Goal: Book appointment/travel/reservation

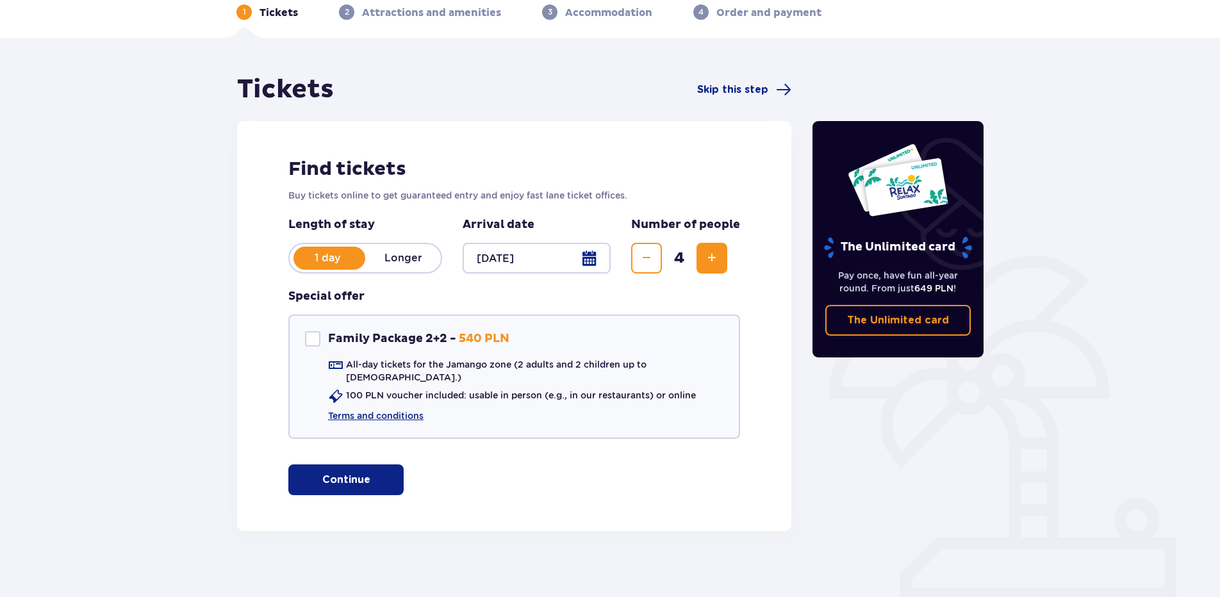
scroll to position [63, 0]
click at [317, 333] on div "Family Package 2+2" at bounding box center [312, 338] width 15 height 15
checkbox input "true"
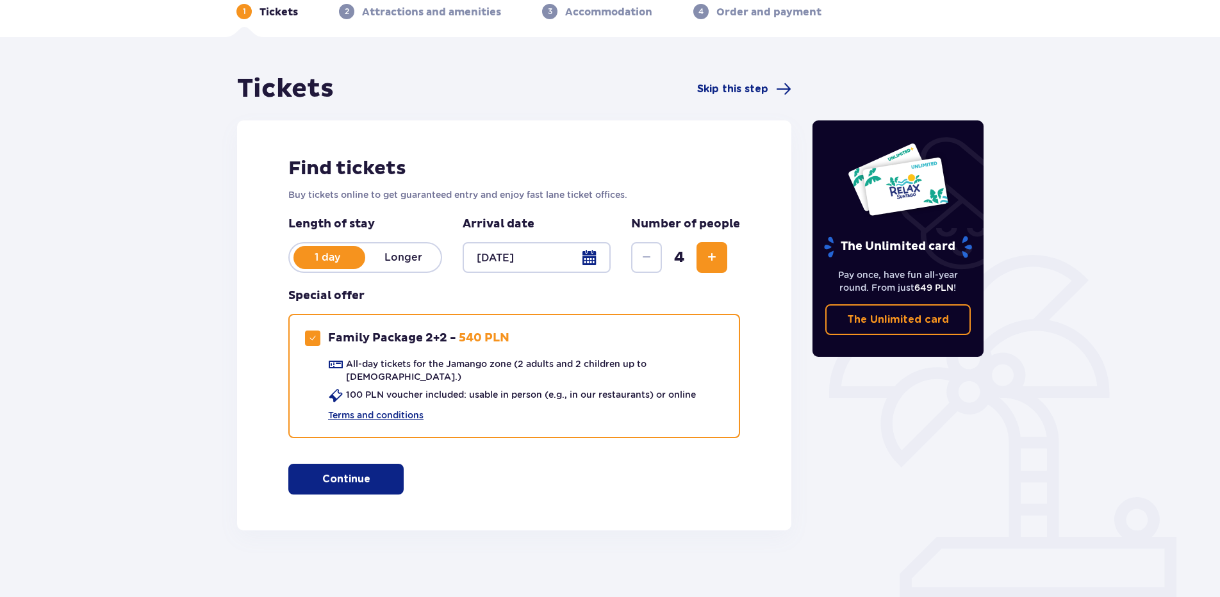
click at [349, 472] on p "Continue" at bounding box center [346, 479] width 48 height 14
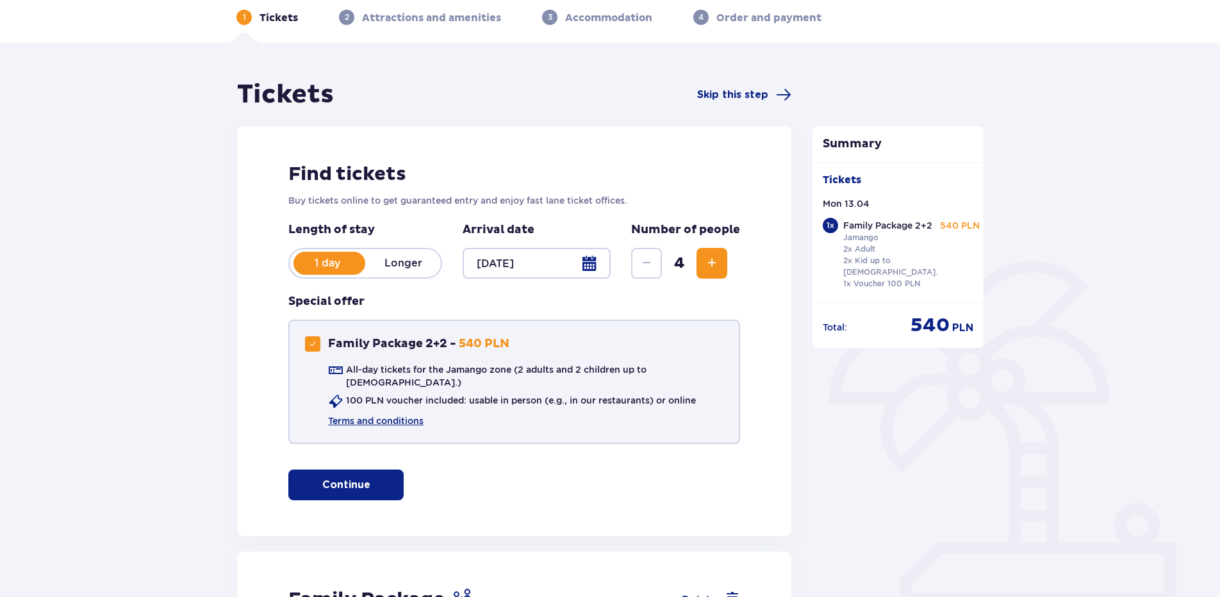
scroll to position [0, 0]
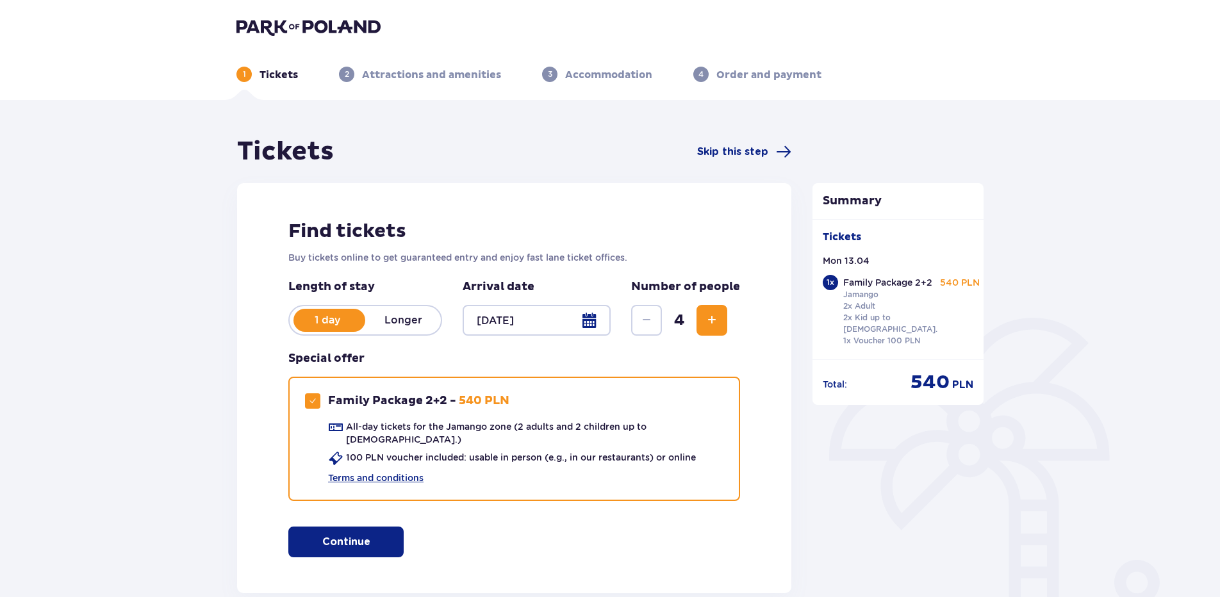
click at [320, 30] on img at bounding box center [308, 27] width 144 height 18
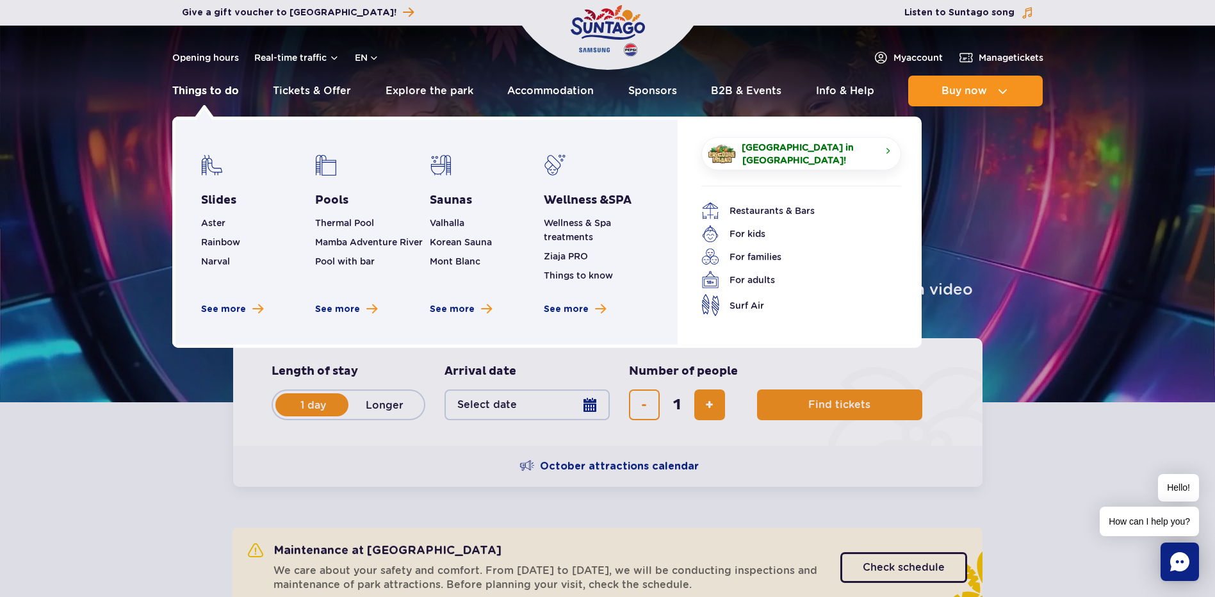
click at [206, 91] on link "Things to do" at bounding box center [205, 91] width 67 height 31
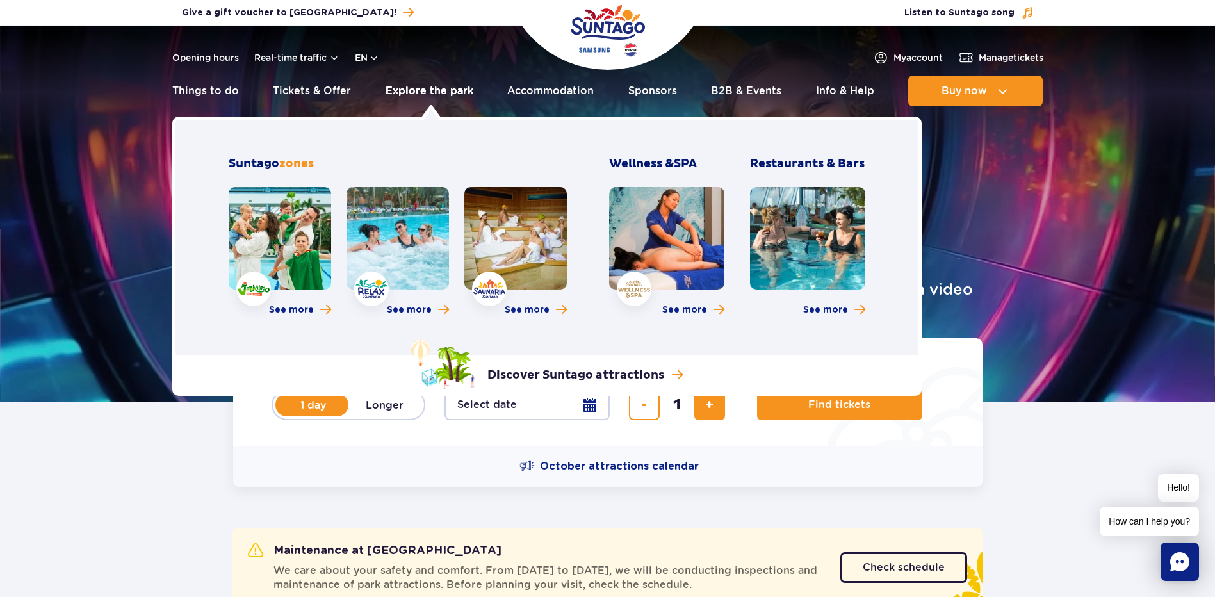
click at [404, 88] on link "Explore the park" at bounding box center [430, 91] width 88 height 31
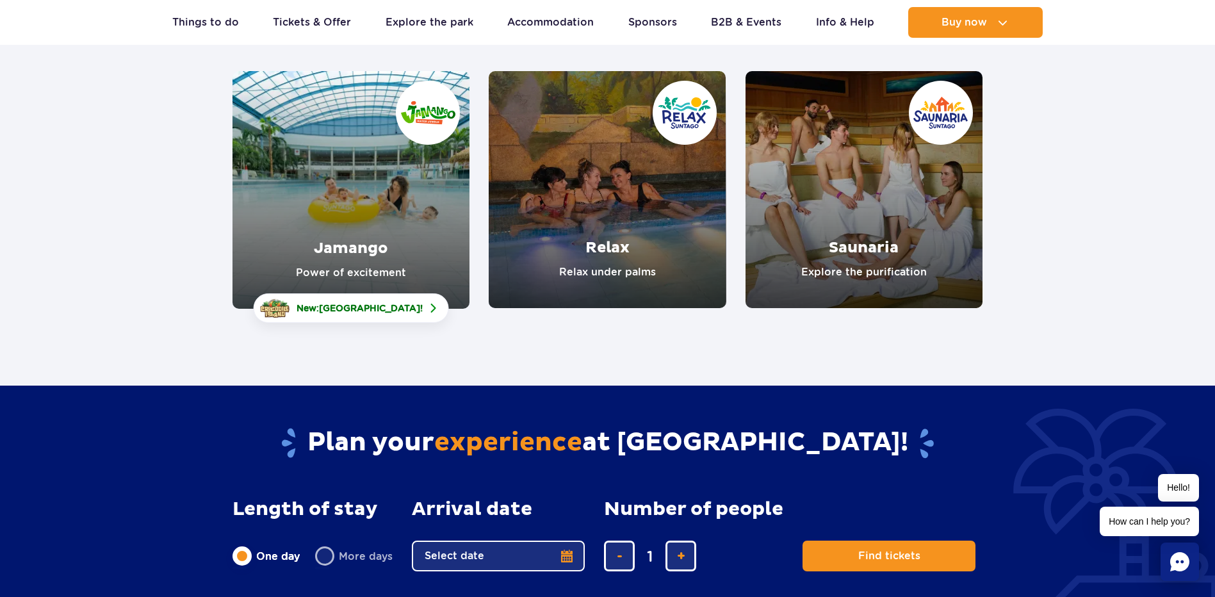
scroll to position [192, 0]
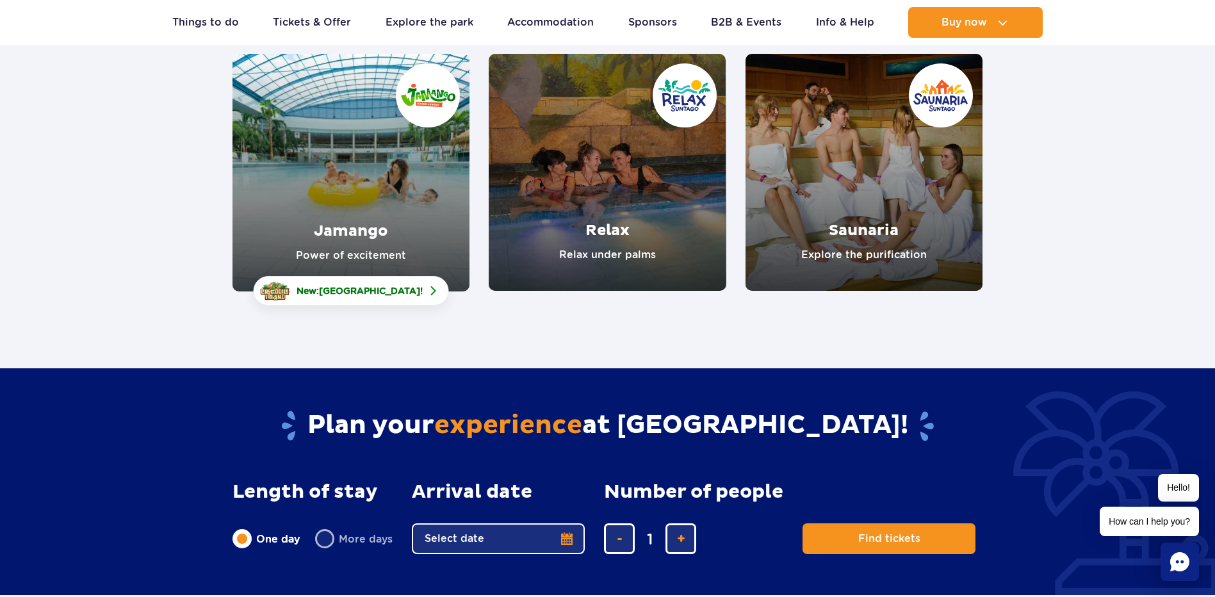
click at [354, 180] on link "Jamango" at bounding box center [351, 173] width 237 height 238
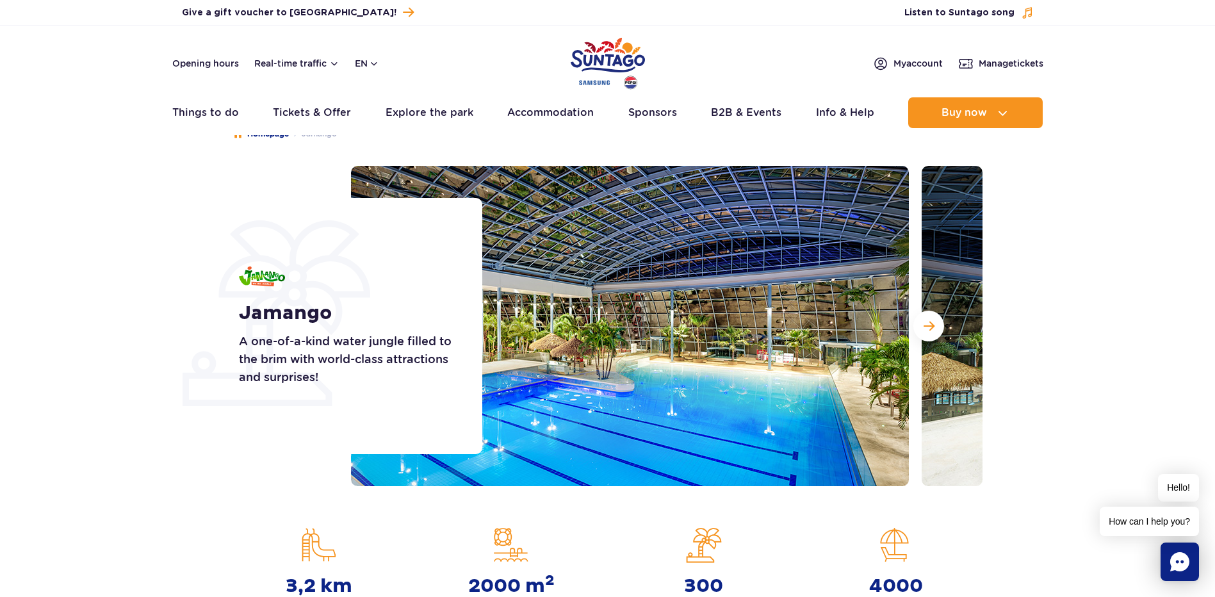
scroll to position [64, 0]
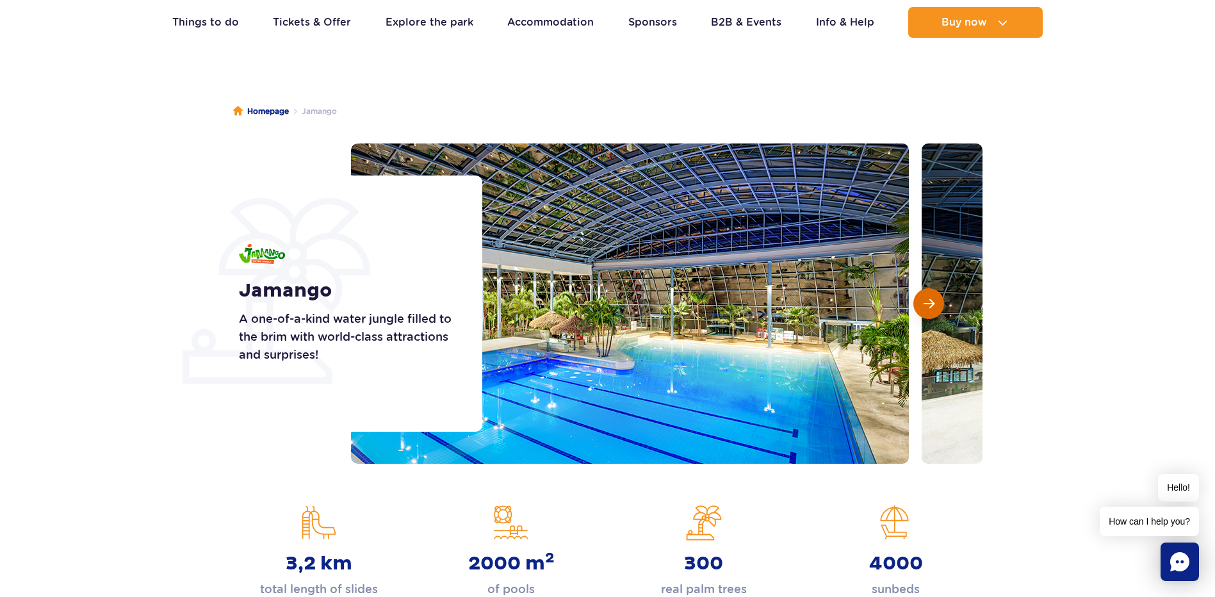
click at [935, 302] on button "Next slide" at bounding box center [929, 303] width 31 height 31
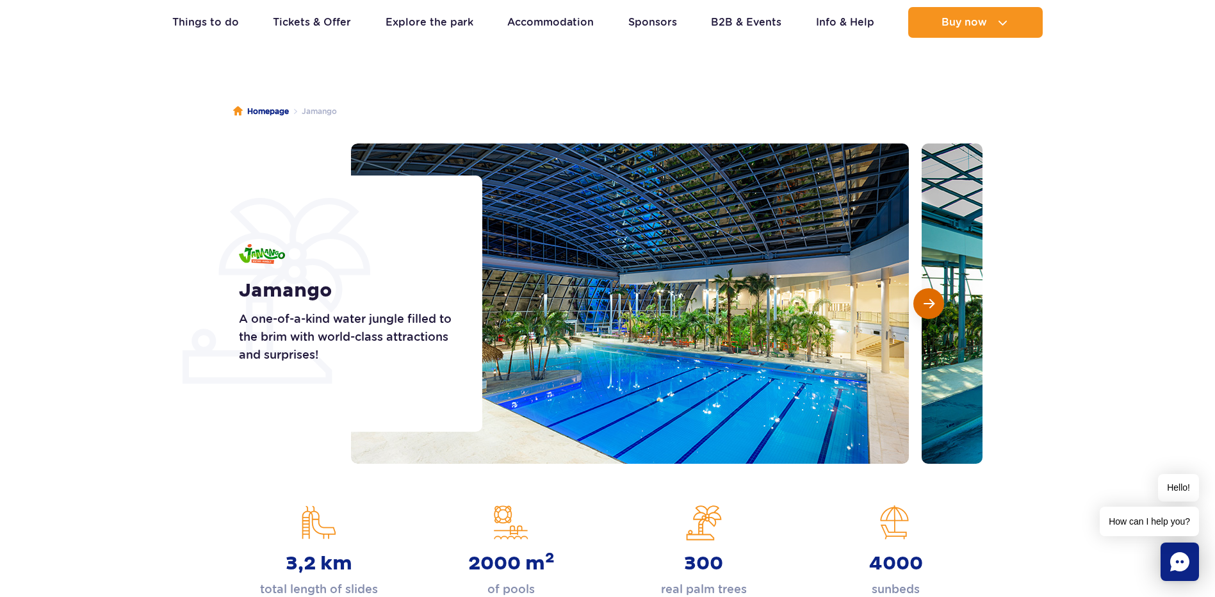
click at [935, 302] on button "Next slide" at bounding box center [929, 303] width 31 height 31
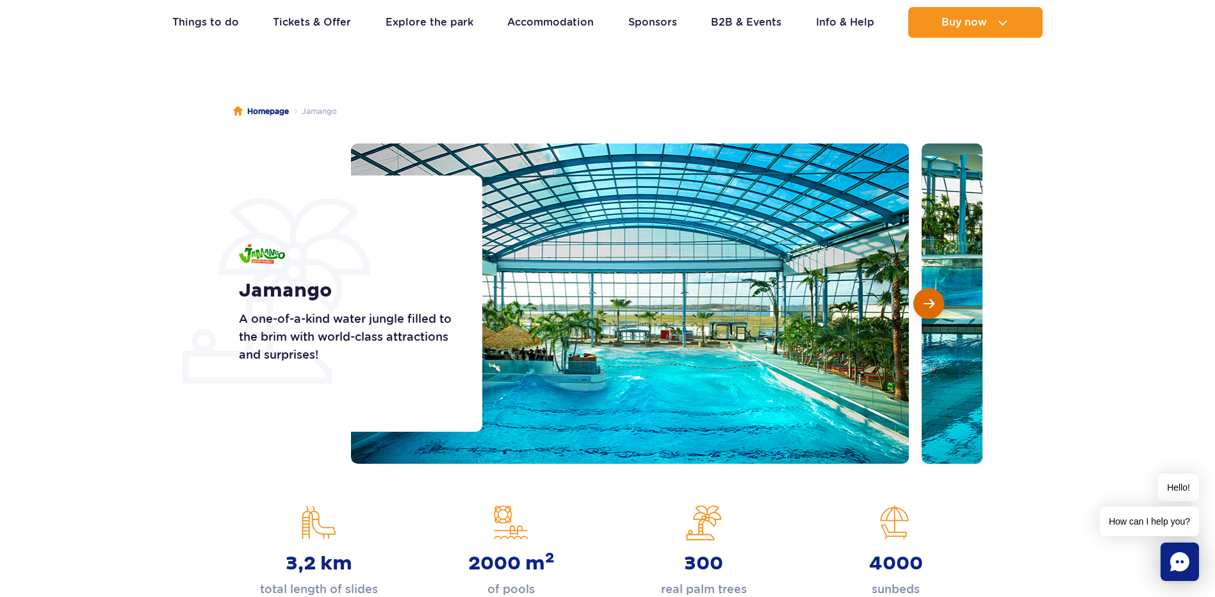
click at [935, 302] on button "Next slide" at bounding box center [929, 303] width 31 height 31
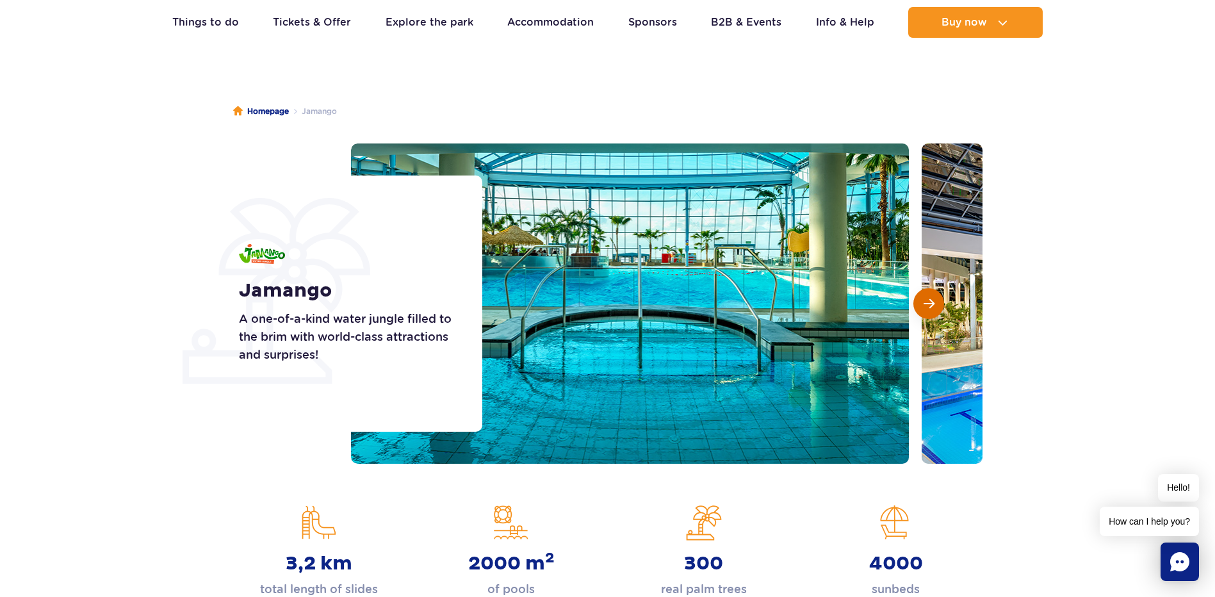
click at [935, 302] on button "Next slide" at bounding box center [929, 303] width 31 height 31
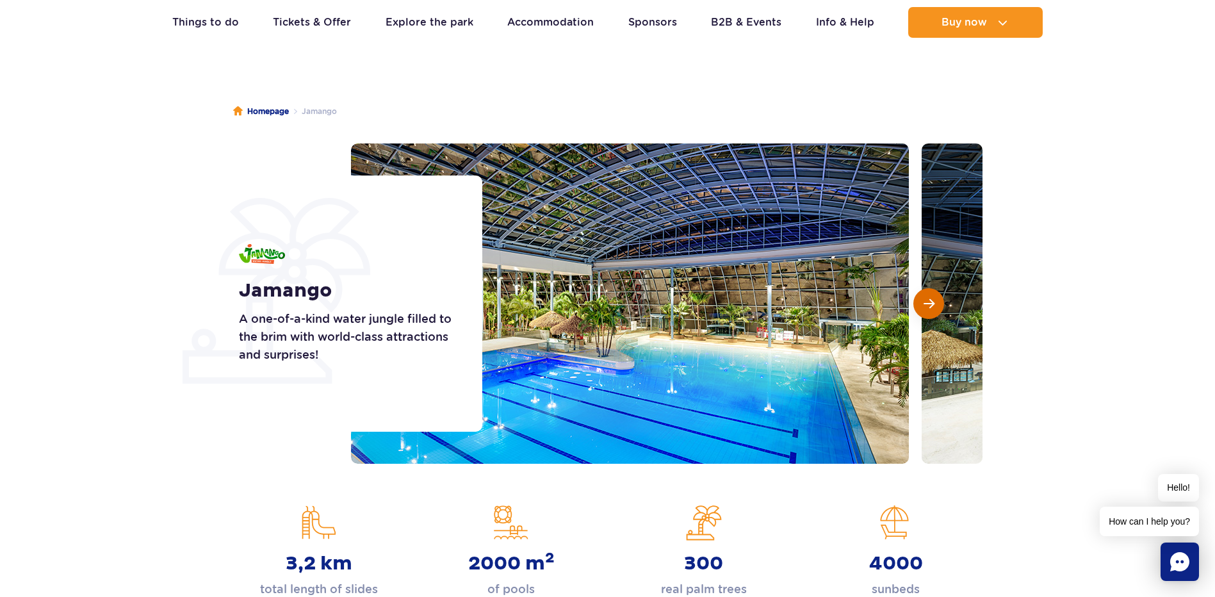
click at [935, 302] on button "Next slide" at bounding box center [929, 303] width 31 height 31
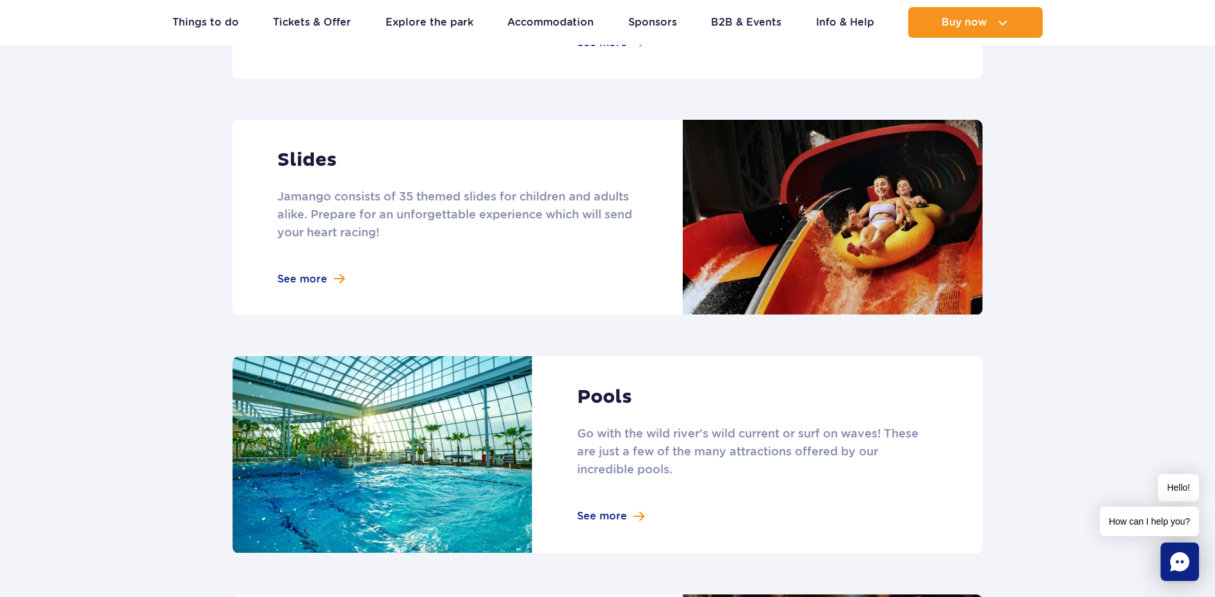
scroll to position [1089, 0]
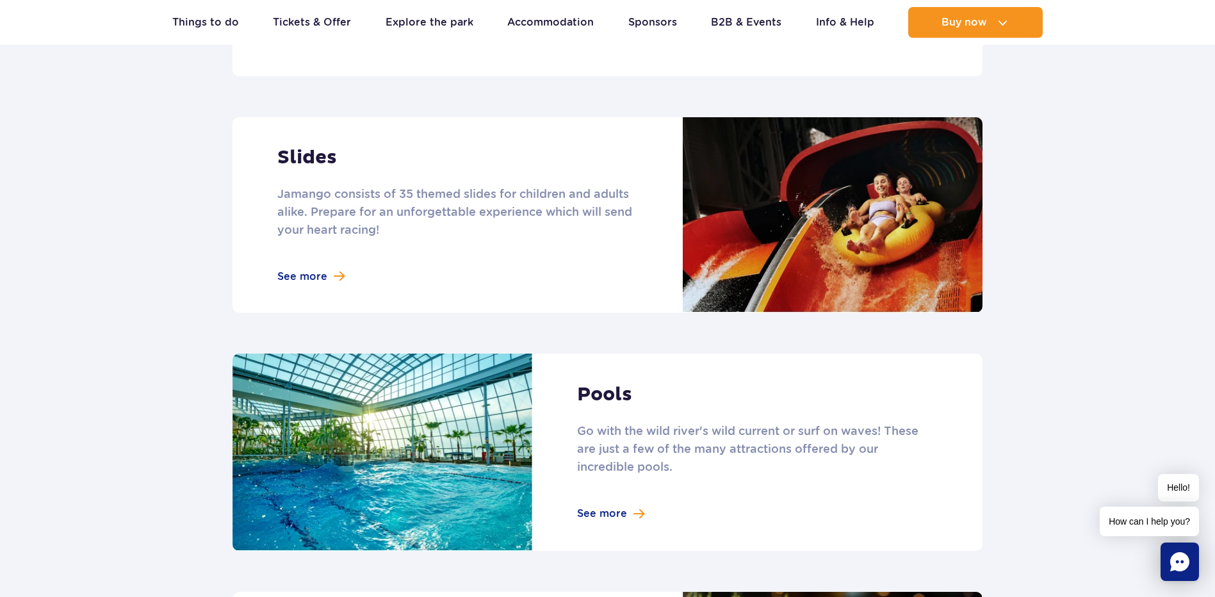
click at [308, 256] on link at bounding box center [608, 214] width 750 height 195
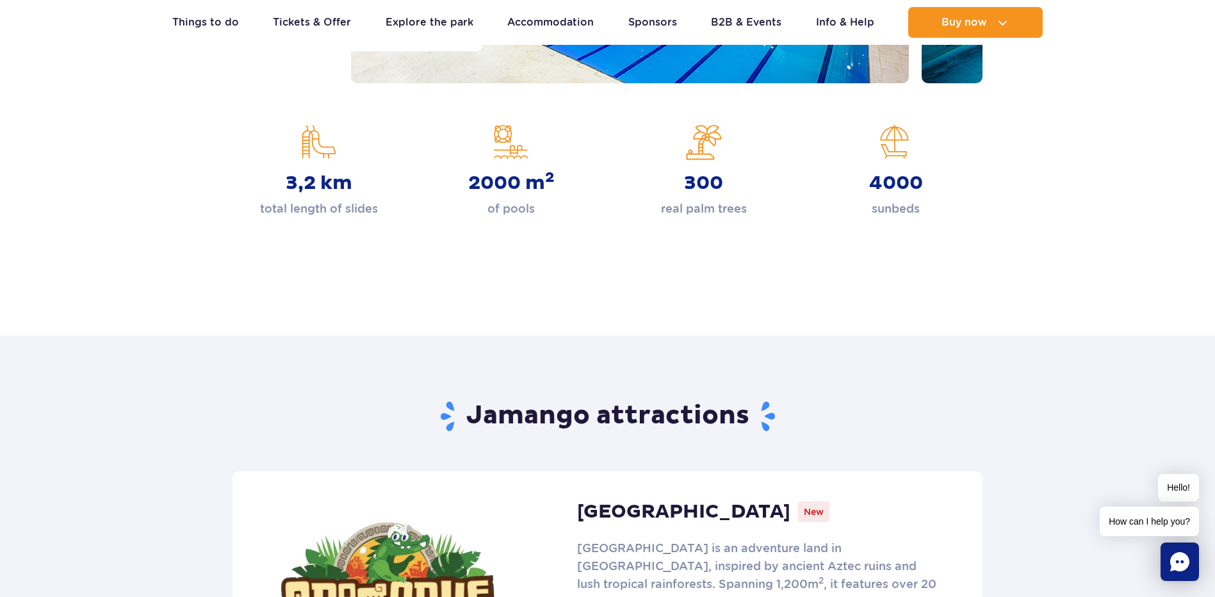
scroll to position [0, 0]
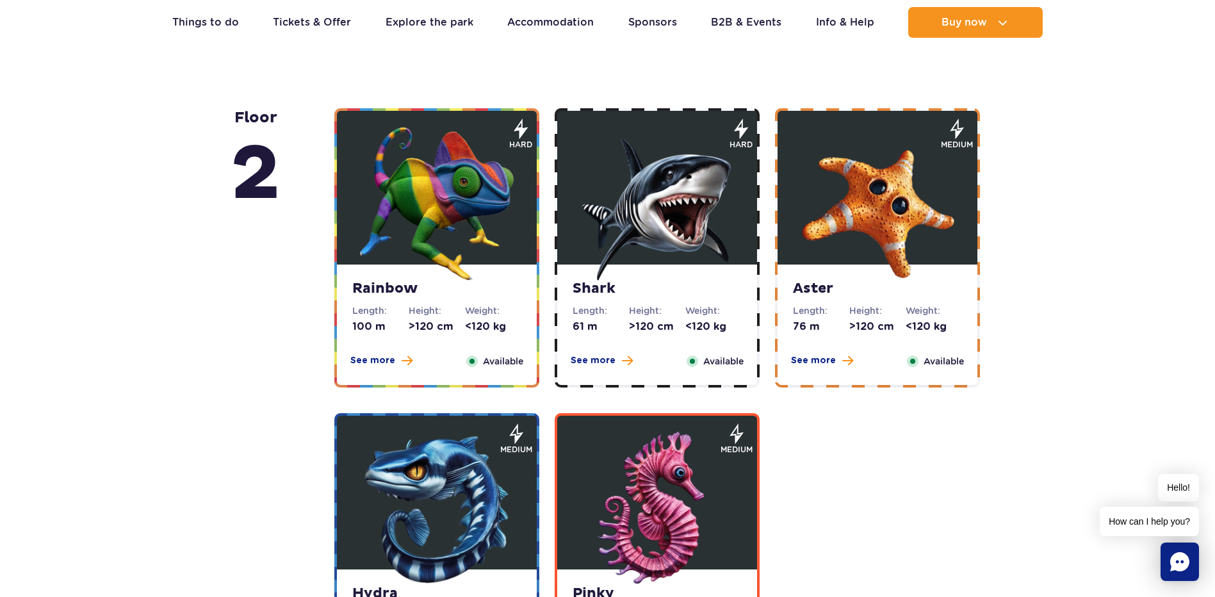
scroll to position [2243, 0]
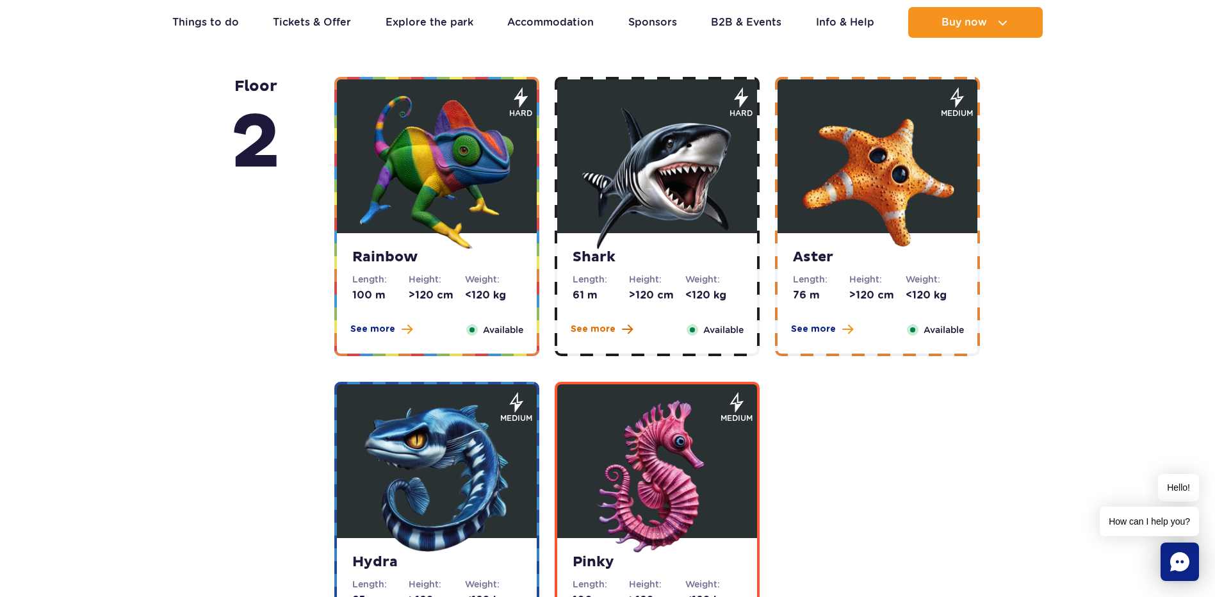
click at [587, 329] on span "See more" at bounding box center [593, 329] width 45 height 13
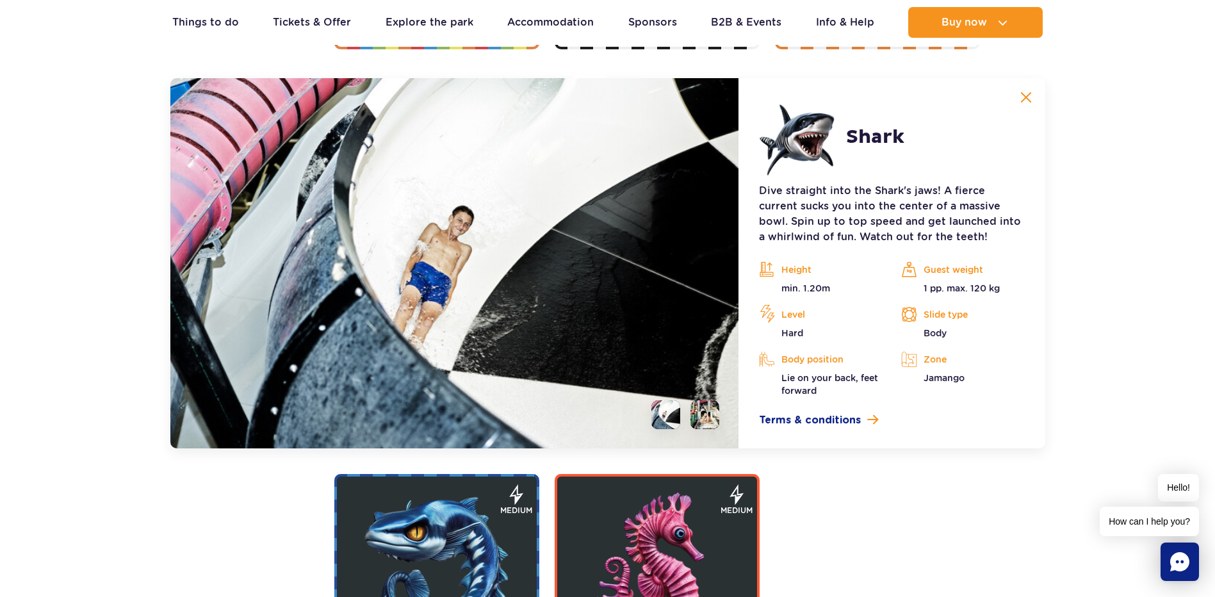
scroll to position [2551, 0]
